Goal: Task Accomplishment & Management: Manage account settings

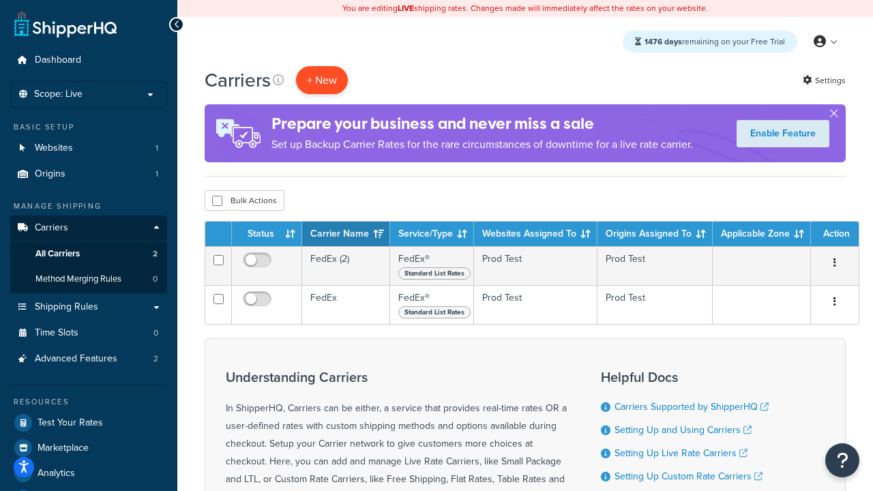
click at [322, 80] on button "+ New" at bounding box center [322, 80] width 52 height 28
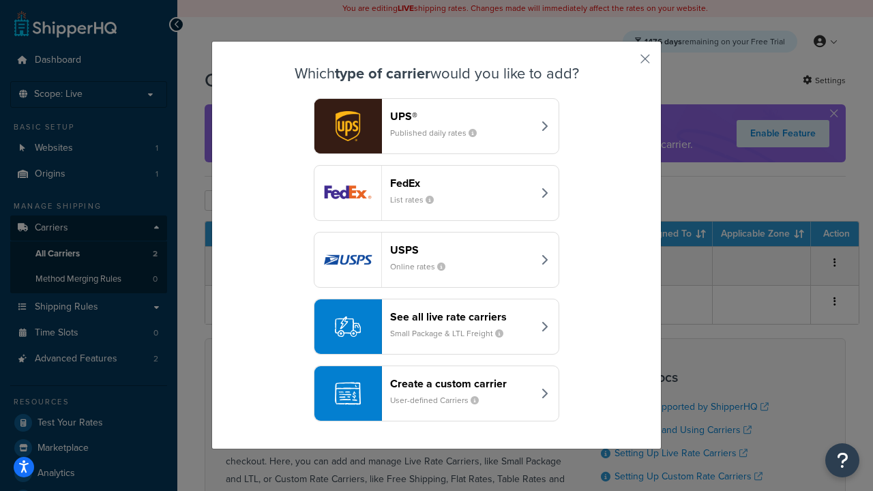
click at [437, 193] on div "FedEx List rates" at bounding box center [461, 193] width 143 height 33
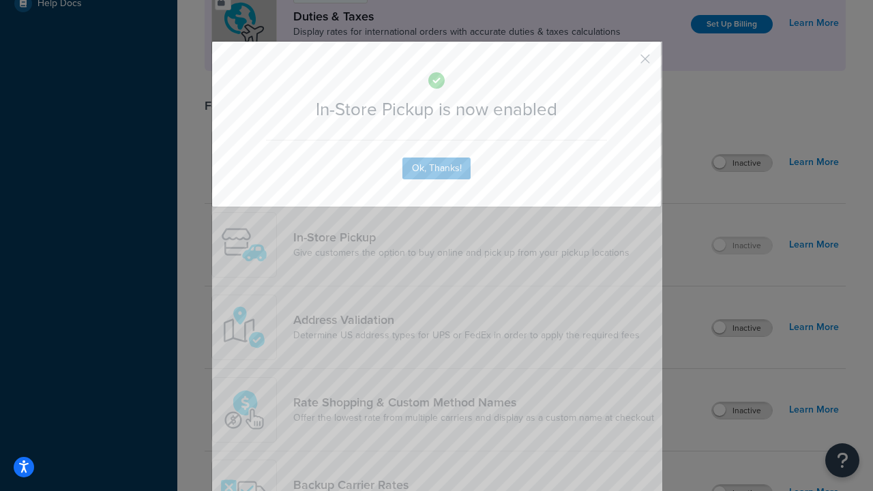
click at [625, 63] on button "button" at bounding box center [625, 63] width 3 height 3
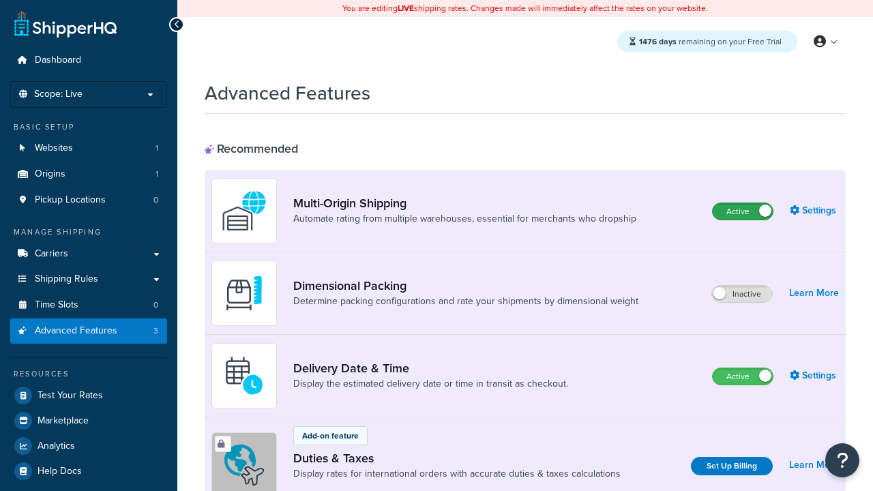
click at [743, 212] on label "Active" at bounding box center [743, 211] width 60 height 16
click at [743, 377] on label "Active" at bounding box center [743, 376] width 60 height 16
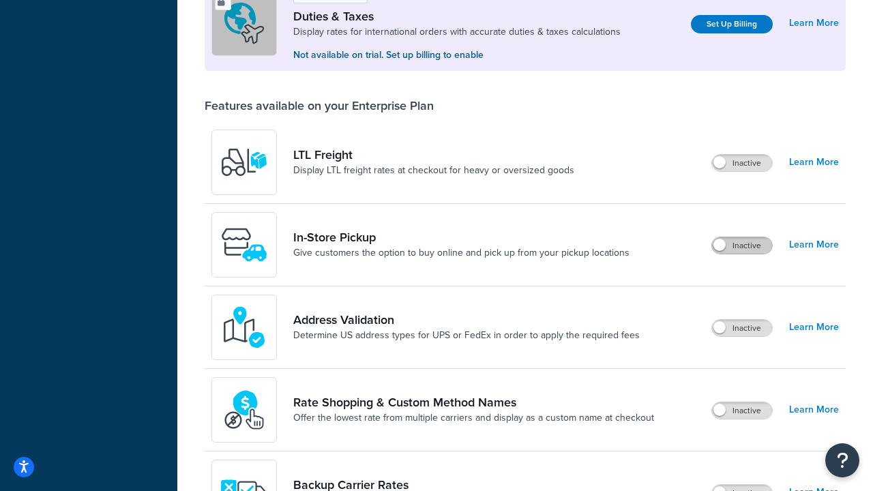
scroll to position [416, 0]
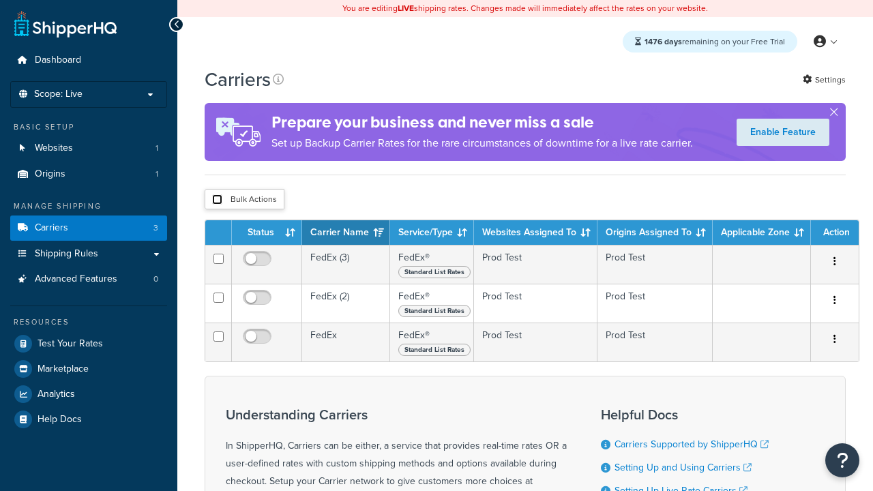
click at [217, 200] on input "checkbox" at bounding box center [217, 199] width 10 height 10
checkbox input "true"
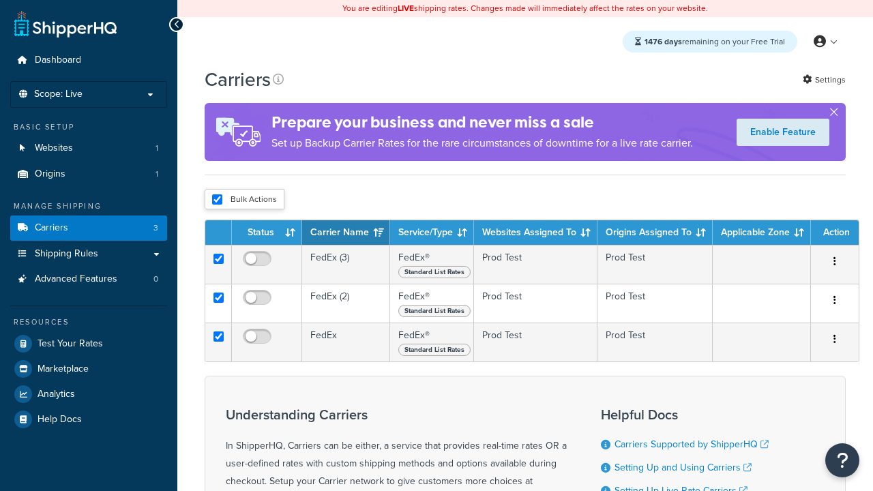
click at [0, 0] on button "Delete" at bounding box center [0, 0] width 0 height 0
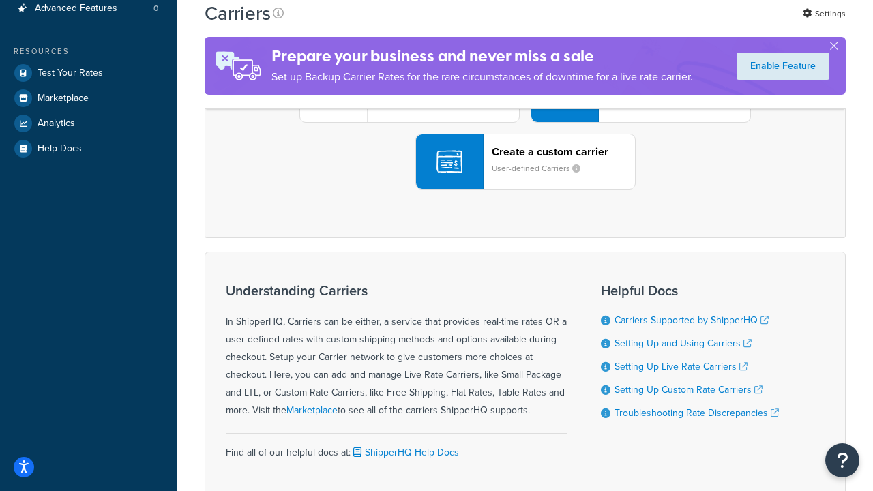
click at [525, 190] on div "UPS® Published daily rates FedEx List rates USPS Online rates See all live rate…" at bounding box center [525, 95] width 613 height 190
click at [679, 25] on header "FedEx" at bounding box center [678, 18] width 143 height 13
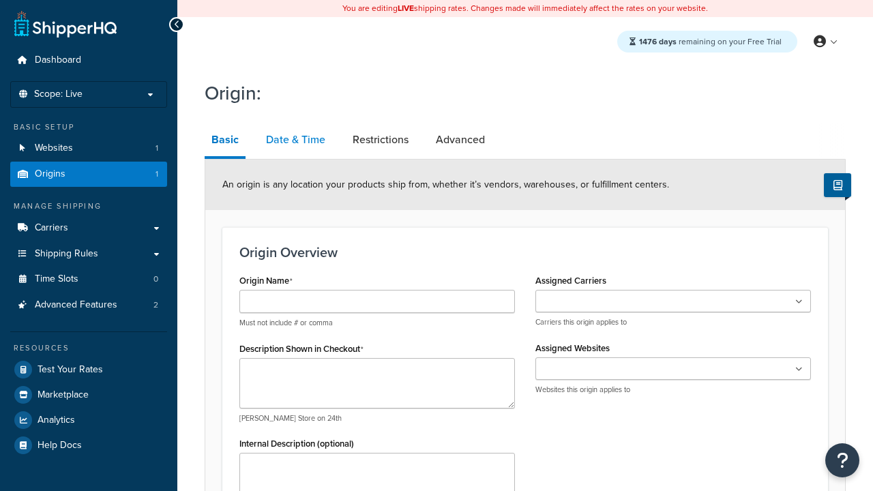
click at [295, 140] on link "Date & Time" at bounding box center [295, 139] width 73 height 33
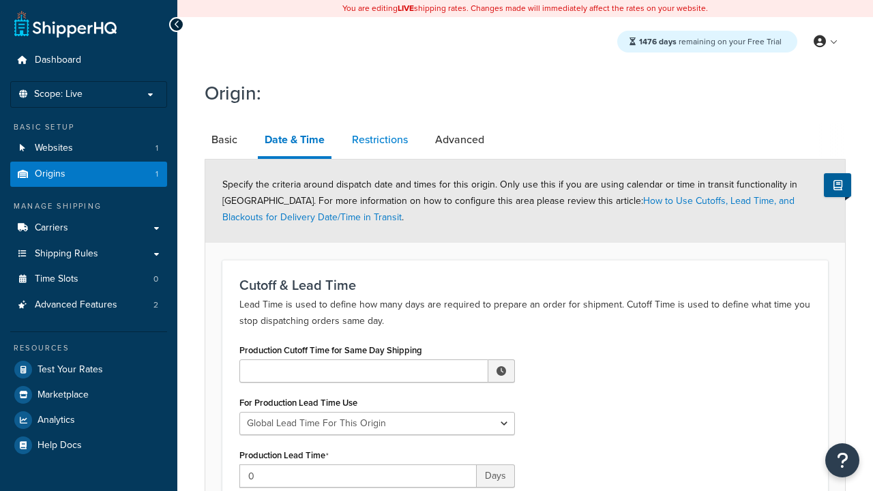
click at [380, 140] on link "Restrictions" at bounding box center [380, 139] width 70 height 33
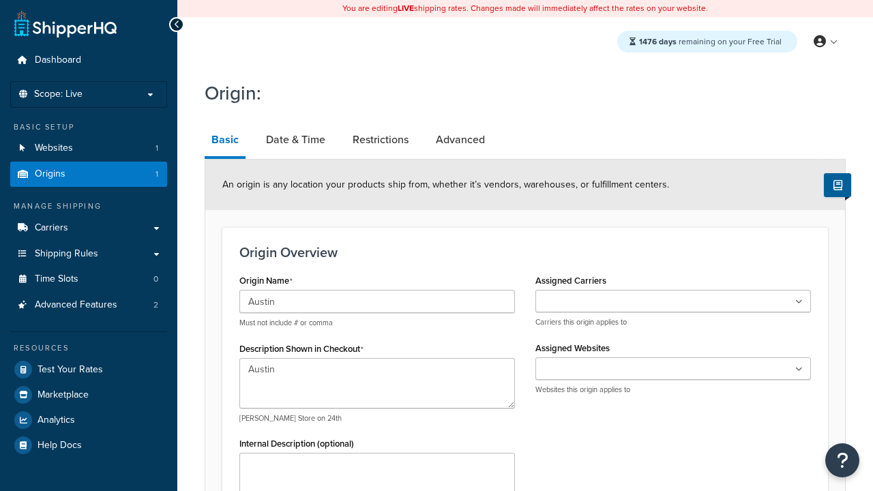
type input "Test Street"
type input "Austin"
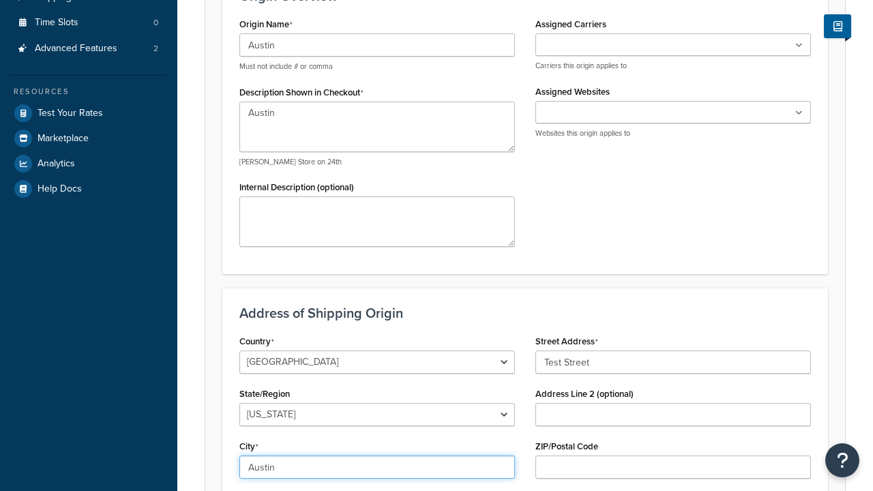
select select "43"
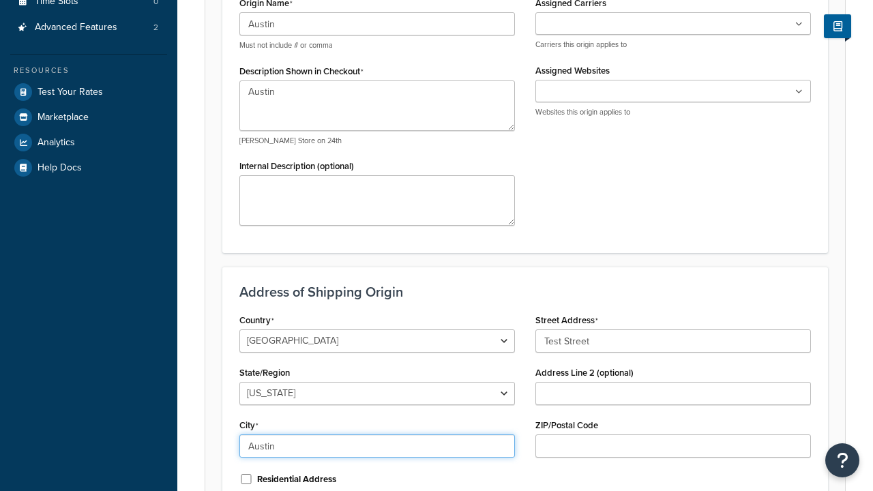
type input "Austin"
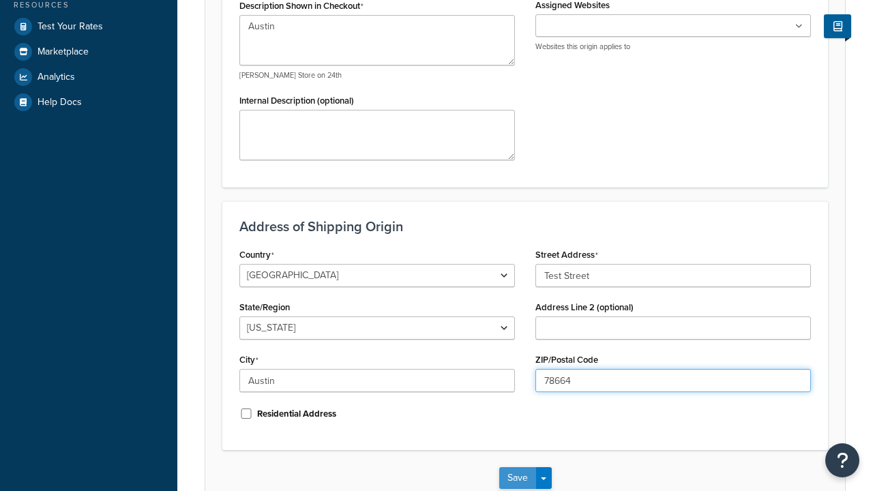
type input "78664"
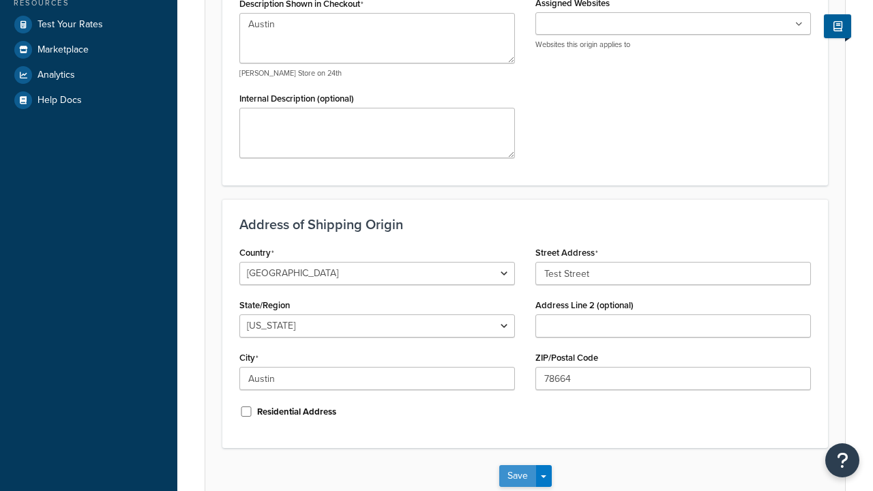
click at [517, 465] on button "Save" at bounding box center [517, 476] width 37 height 22
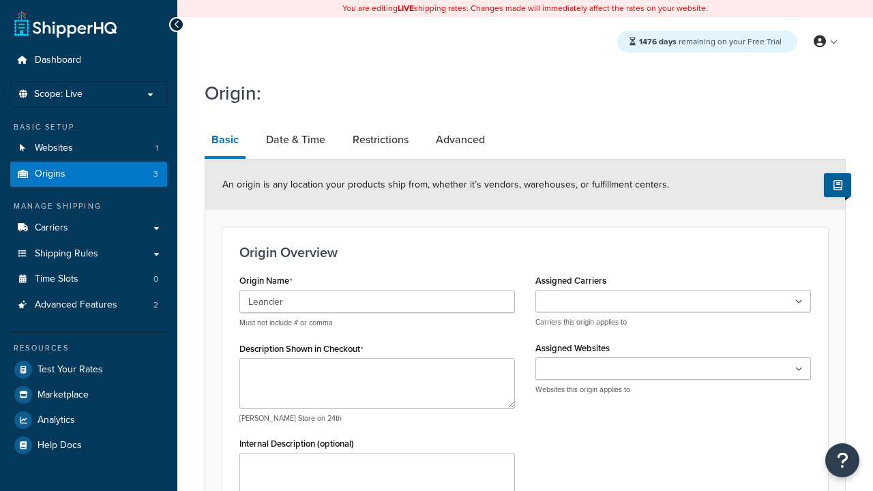
type input "Leander"
type textarea "Leander"
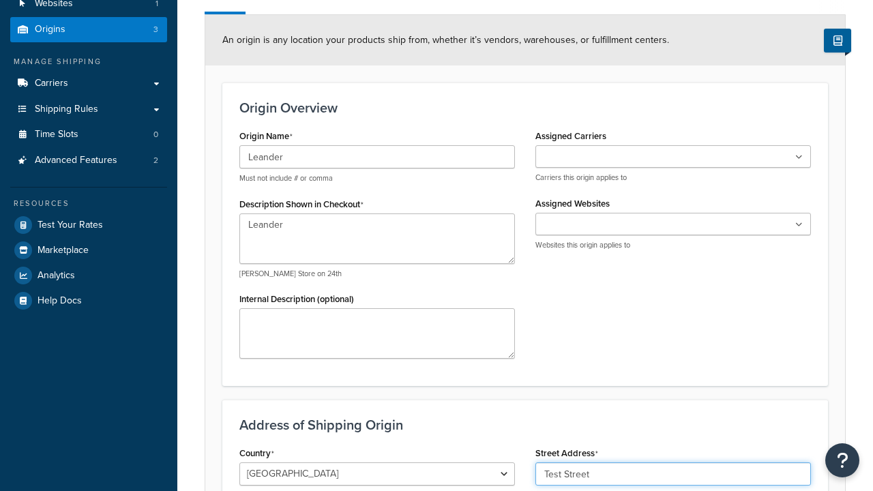
type input "Test Street"
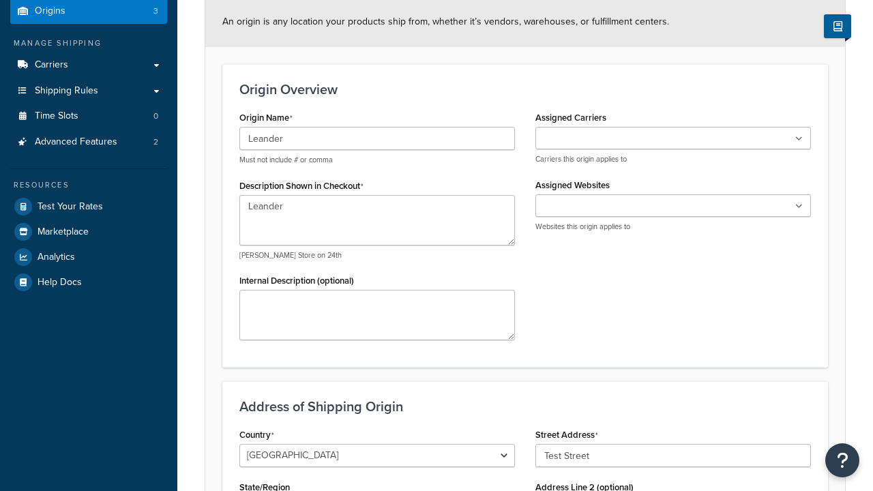
type input "Austin"
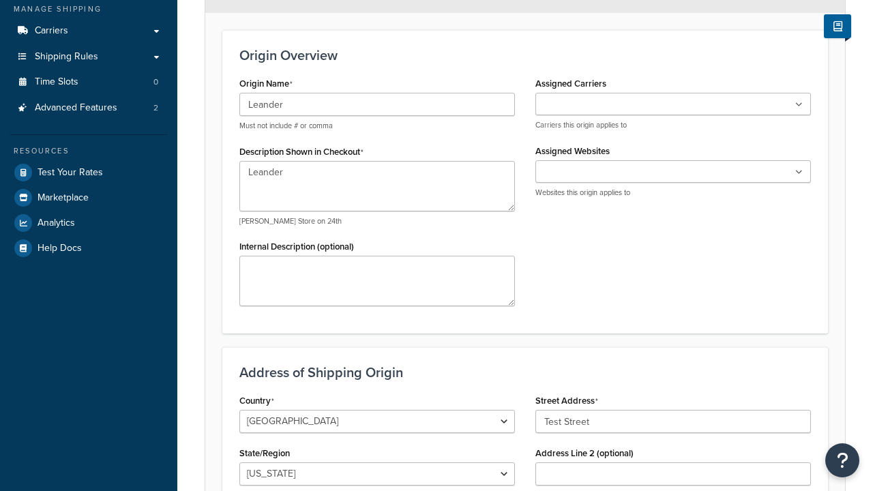
select select "43"
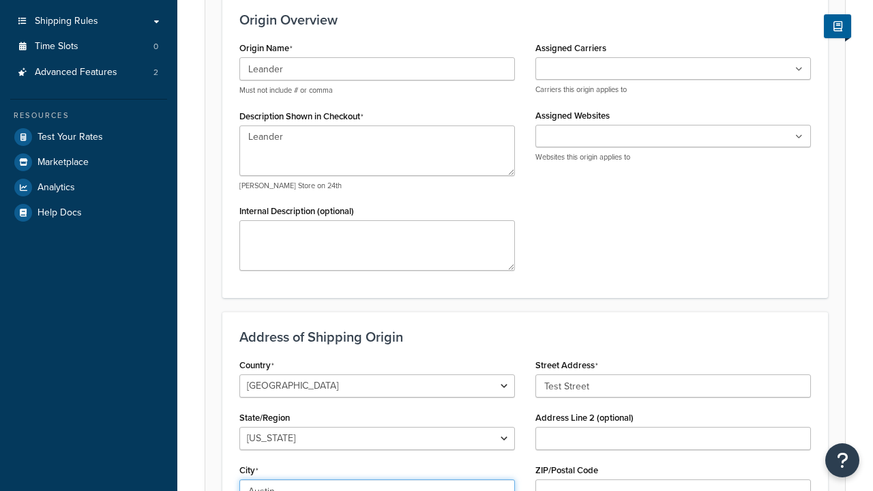
type input "Austin"
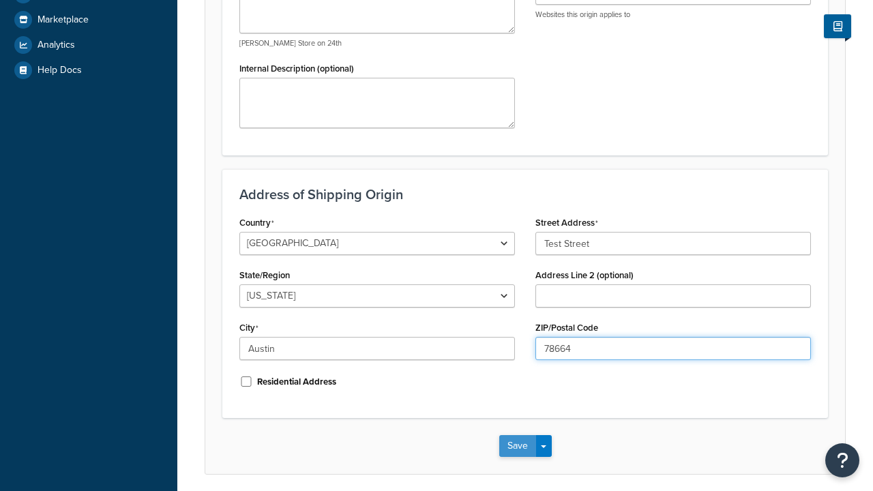
type input "78664"
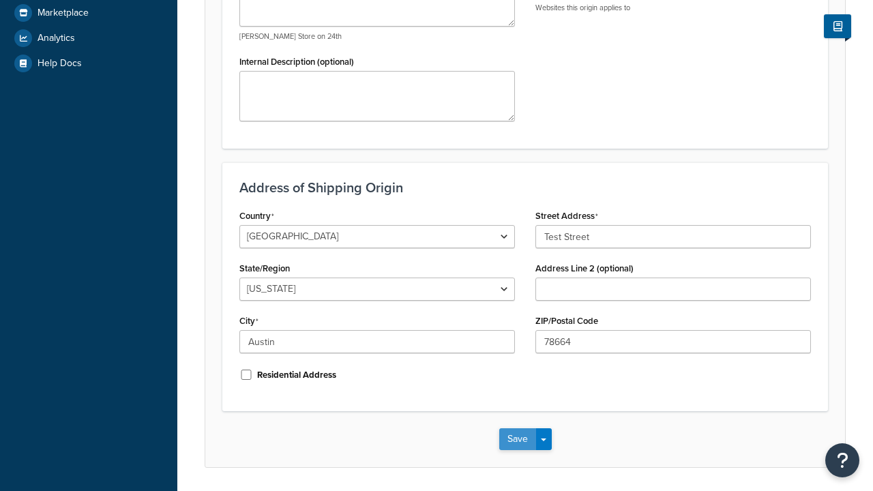
click at [517, 428] on button "Save" at bounding box center [517, 439] width 37 height 22
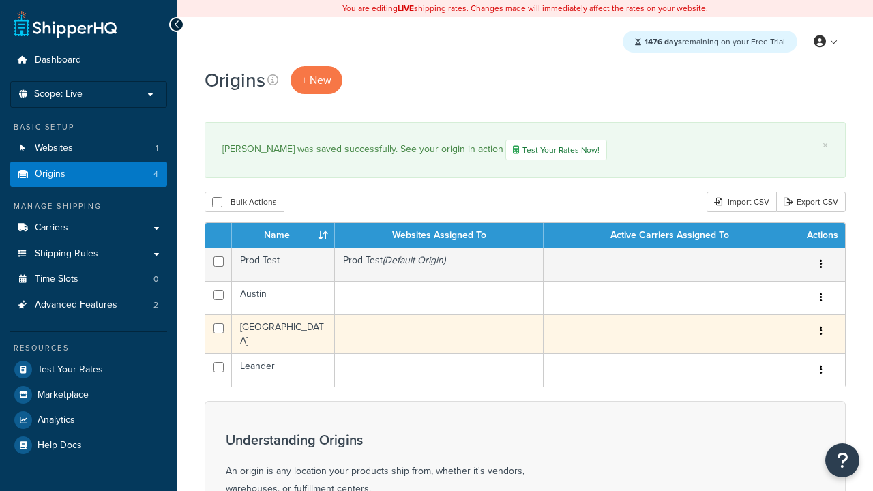
click at [821, 333] on icon "button" at bounding box center [821, 331] width 3 height 10
click at [0, 0] on link "Edit" at bounding box center [0, 0] width 0 height 0
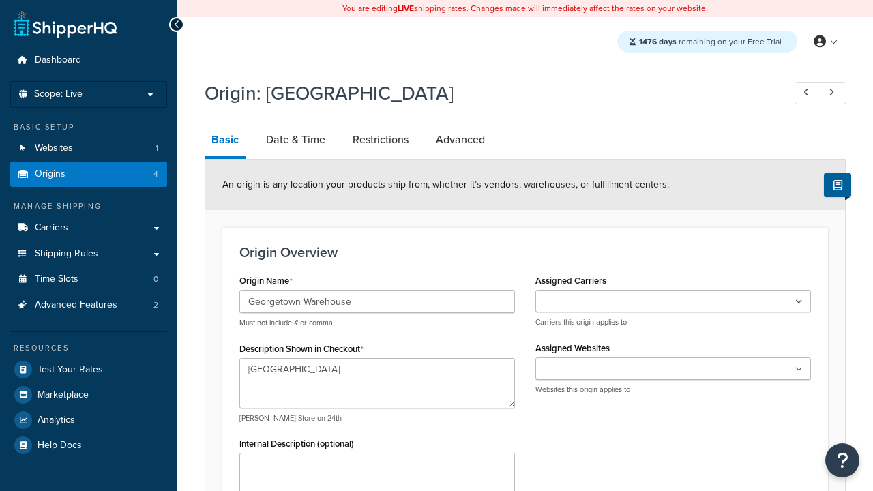
select select "43"
type input "Georgetown Warehouse"
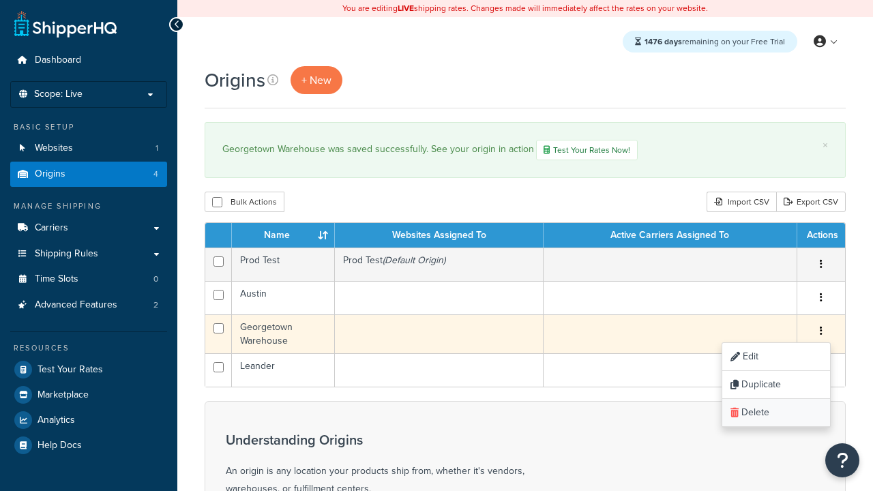
click at [776, 414] on link "Delete" at bounding box center [777, 413] width 108 height 28
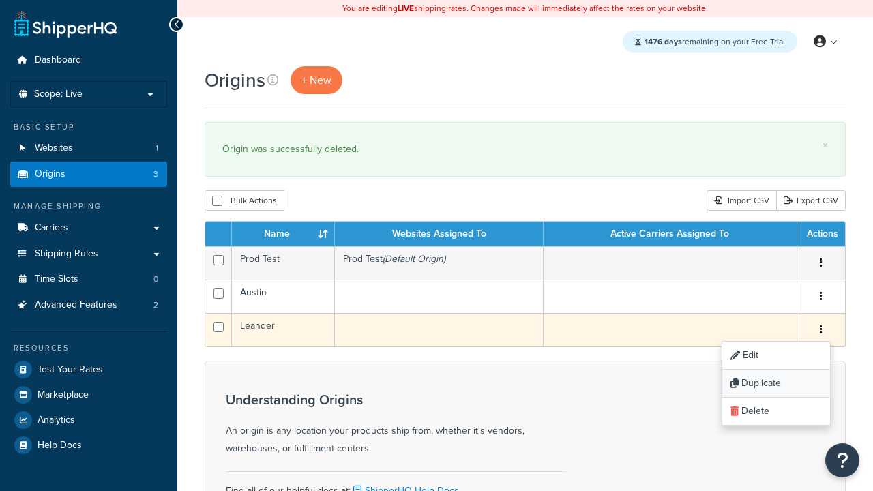
click at [776, 384] on link "Duplicate" at bounding box center [777, 384] width 108 height 28
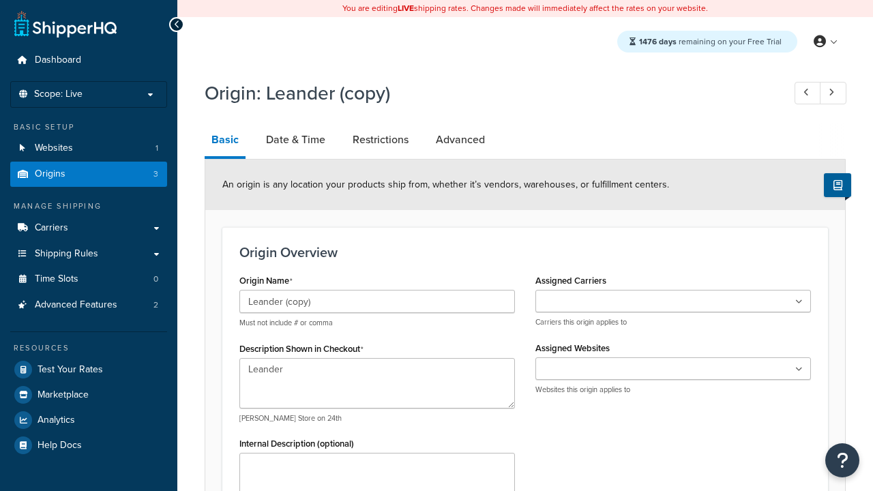
select select "43"
